Goal: Information Seeking & Learning: Learn about a topic

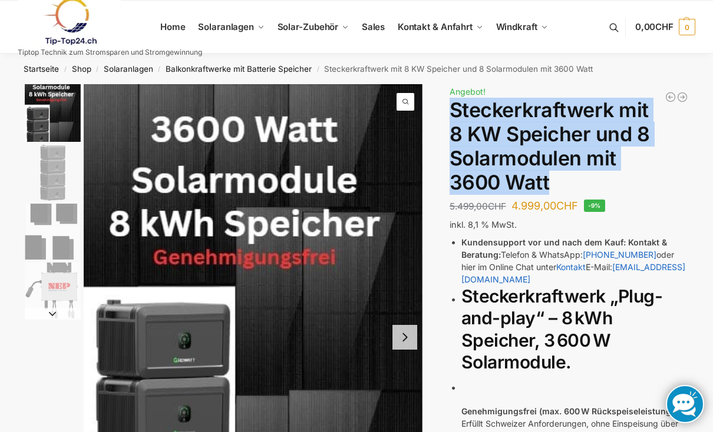
click at [645, 187] on h1 "Steckerkraftwerk mit 8 KW Speicher und 8 Solarmodulen mit 3600 Watt" at bounding box center [568, 146] width 239 height 96
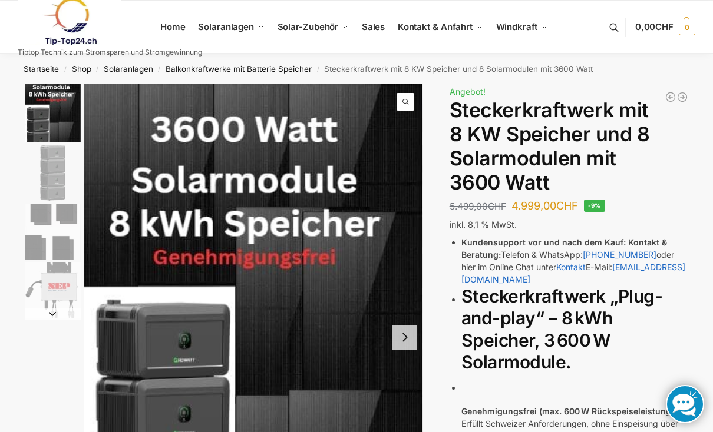
click at [667, 183] on h1 "Steckerkraftwerk mit 8 KW Speicher und 8 Solarmodulen mit 3600 Watt" at bounding box center [568, 146] width 239 height 96
click at [667, 181] on h1 "Steckerkraftwerk mit 8 KW Speicher und 8 Solarmodulen mit 3600 Watt" at bounding box center [568, 146] width 239 height 96
copy h2 "Steckerkraftwerk"
click at [642, 324] on h2 "Steckerkraftwerk „Plug-and-play“ – 8 kWh Speicher, 3 600 W Solarmodule." at bounding box center [574, 330] width 227 height 88
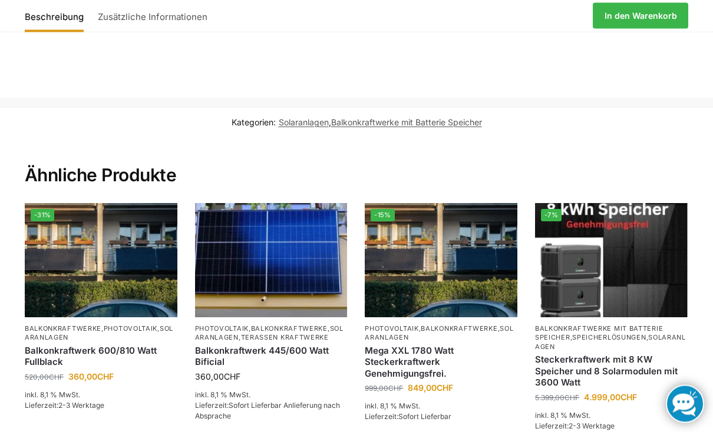
scroll to position [2261, 0]
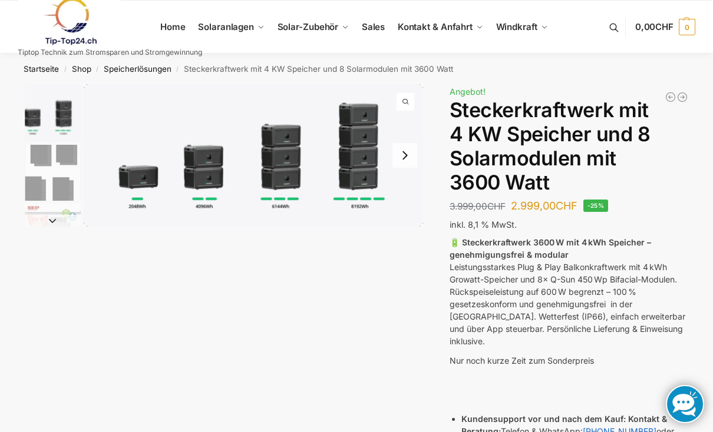
scroll to position [16, 0]
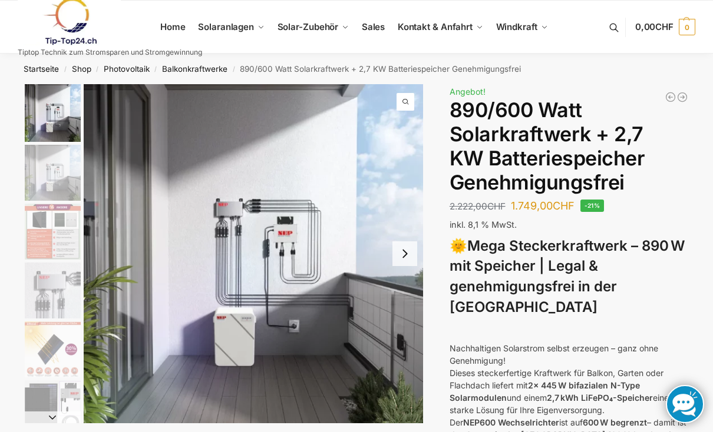
click at [395, 104] on img "1 / 12" at bounding box center [253, 253] width 339 height 339
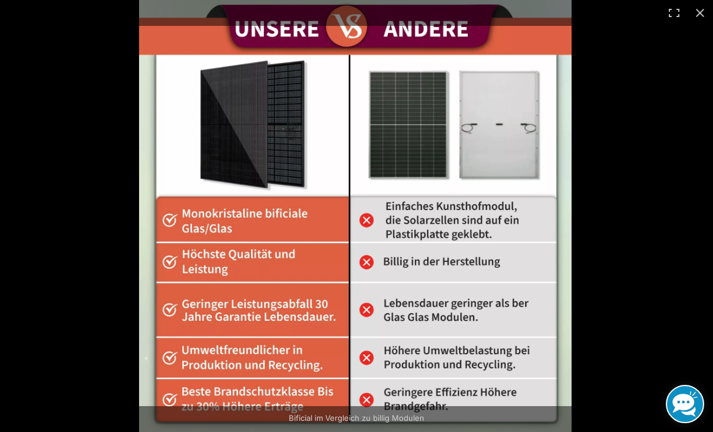
click at [575, 191] on div at bounding box center [495, 216] width 713 height 432
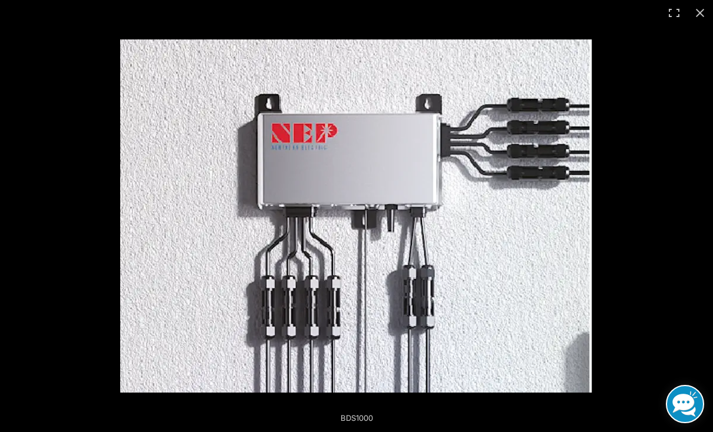
click at [579, 198] on img at bounding box center [355, 215] width 471 height 353
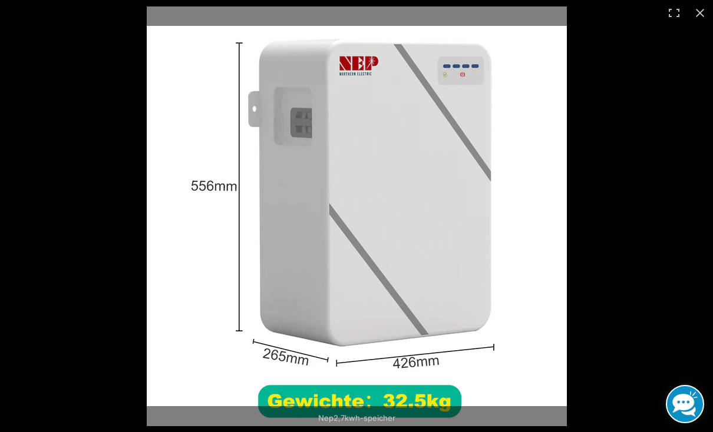
click at [613, 173] on div at bounding box center [493, 216] width 692 height 420
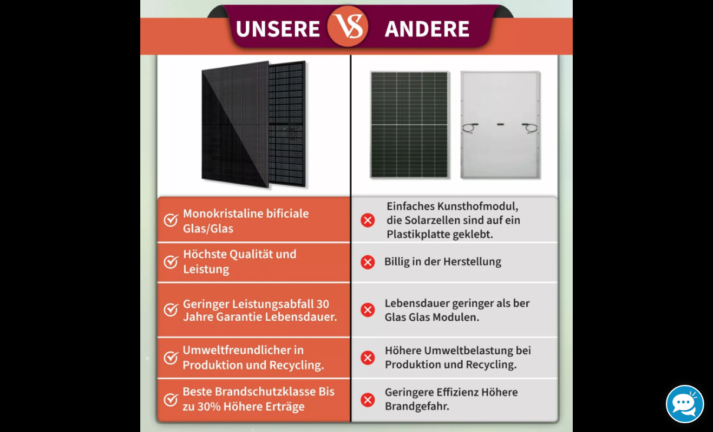
click at [663, 41] on div at bounding box center [496, 216] width 713 height 432
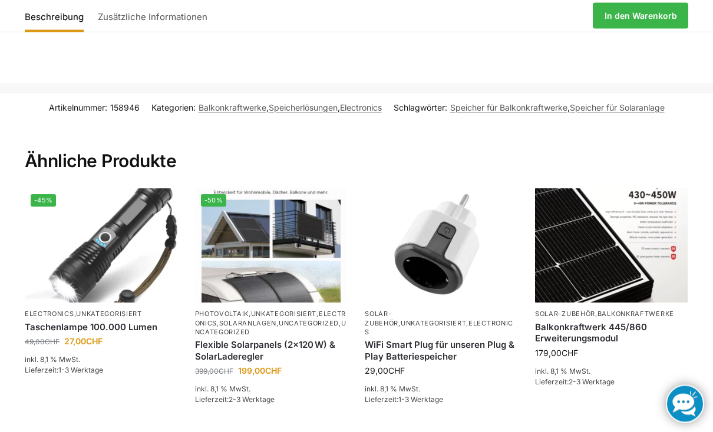
scroll to position [2490, 0]
click at [134, 241] on img at bounding box center [101, 245] width 153 height 114
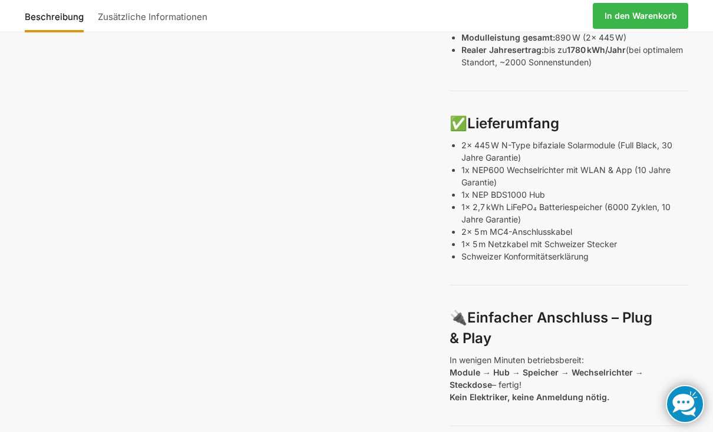
scroll to position [583, 0]
